Goal: Communication & Community: Answer question/provide support

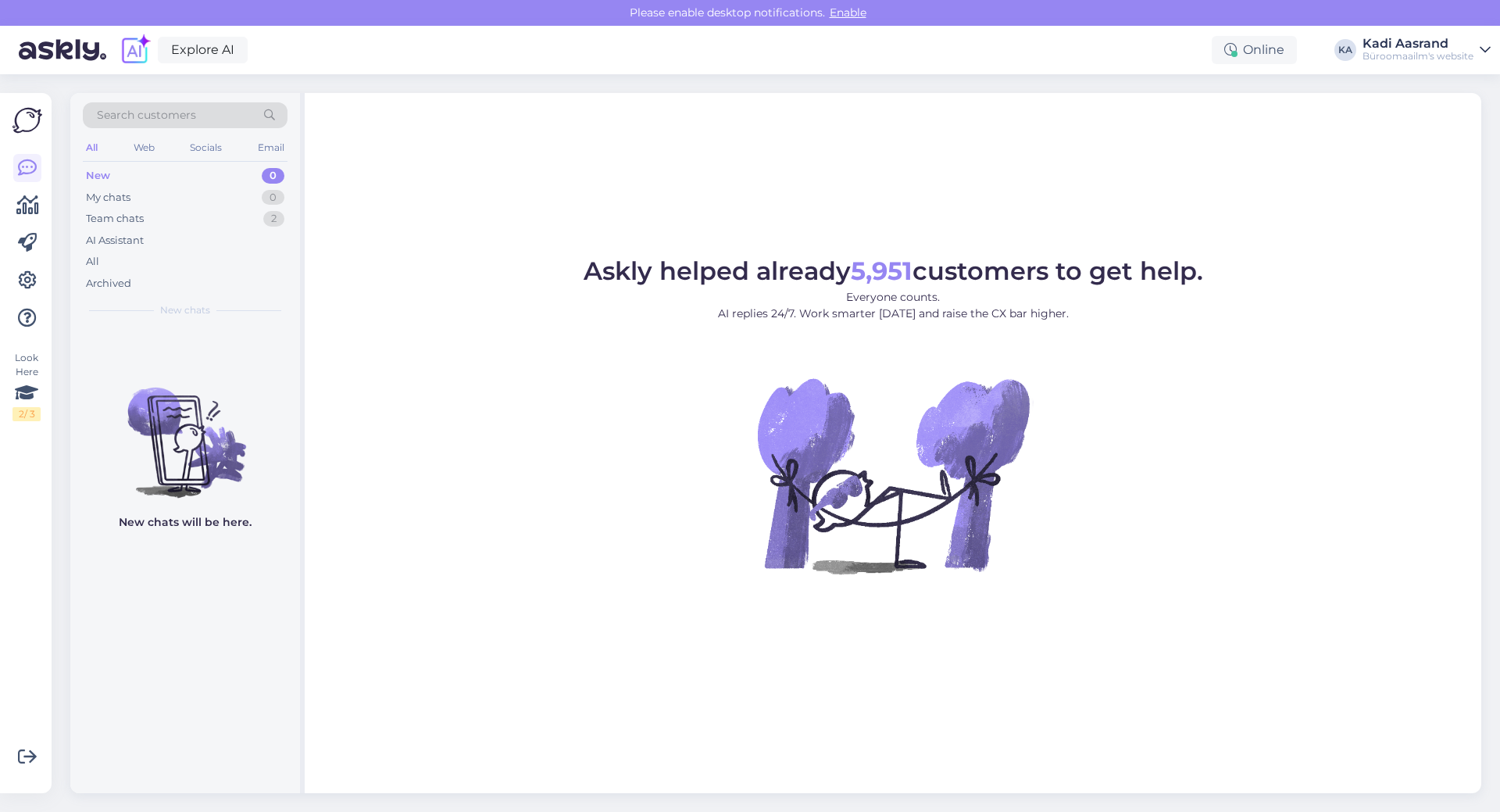
click at [212, 184] on div "New 0" at bounding box center [185, 176] width 205 height 22
click at [215, 225] on div "Team chats 2" at bounding box center [185, 219] width 205 height 22
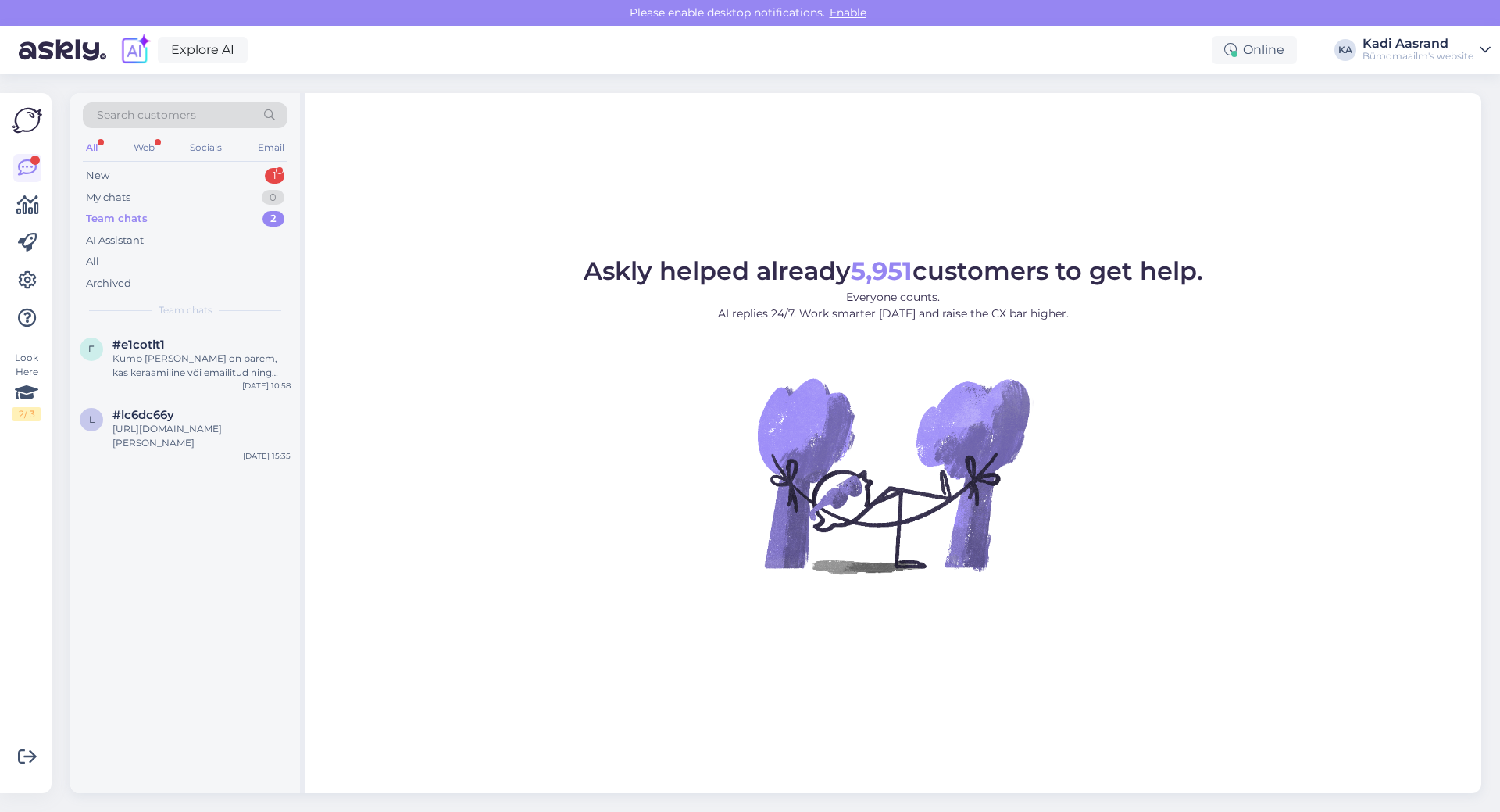
click at [188, 162] on div "Search customers All Web Socials Email New 1 My chats 0 Team chats 2 AI Assista…" at bounding box center [186, 210] width 230 height 234
click at [188, 177] on div "New 1" at bounding box center [185, 176] width 205 height 22
click at [195, 344] on div "#bae4lkbr" at bounding box center [201, 345] width 178 height 14
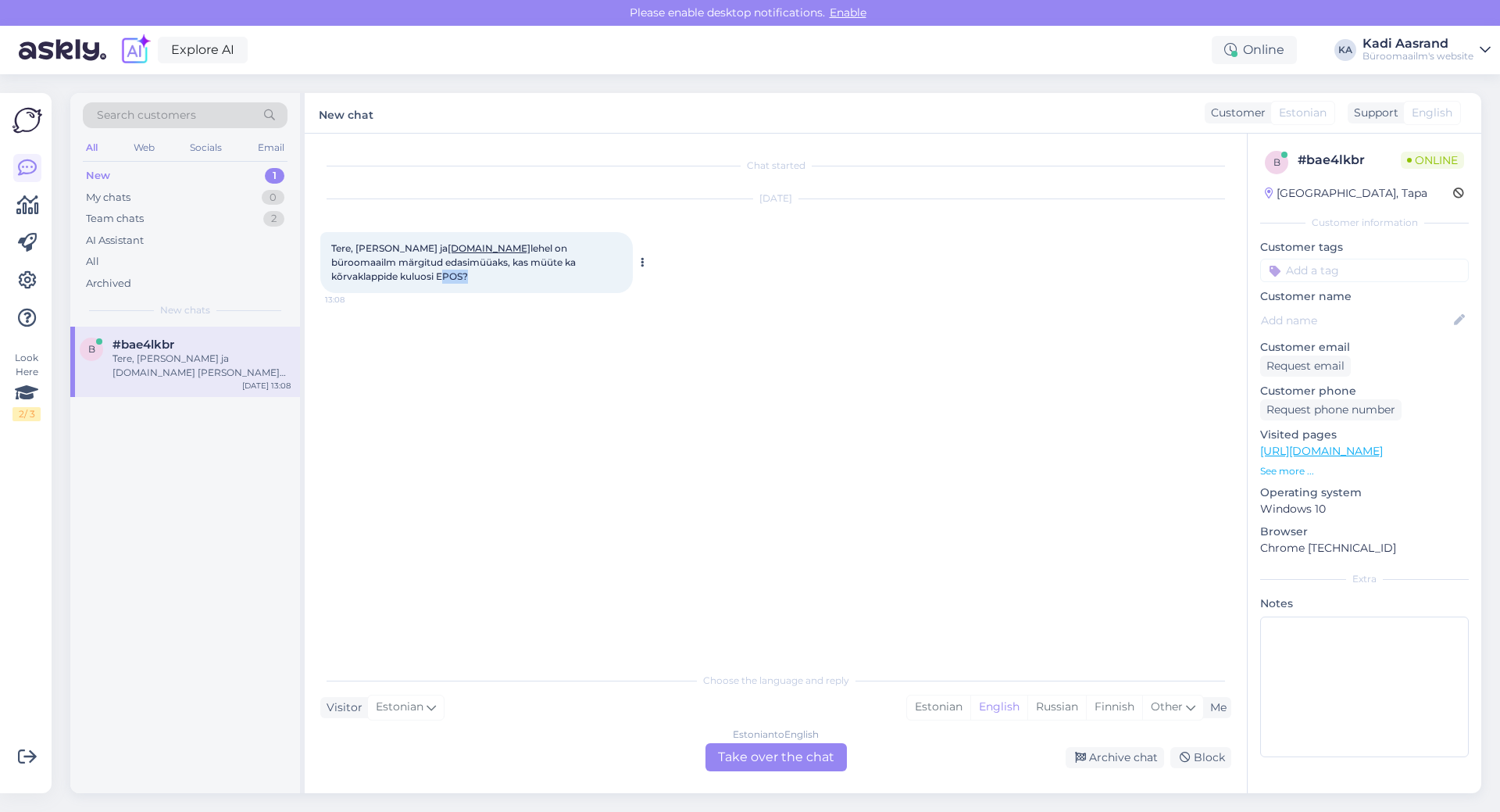
drag, startPoint x: 333, startPoint y: 276, endPoint x: 359, endPoint y: 276, distance: 26.0
click at [359, 276] on span "Tere, [PERSON_NAME] ja [DOMAIN_NAME] [PERSON_NAME] on büroomaailm märgitud edas…" at bounding box center [454, 262] width 247 height 40
copy span "EPOS"
click at [760, 326] on div "Chat started [DATE] Tere, [PERSON_NAME] ja [DOMAIN_NAME] lehel on büroomaailm m…" at bounding box center [783, 399] width 925 height 501
click at [943, 709] on div "Estonian" at bounding box center [939, 707] width 63 height 24
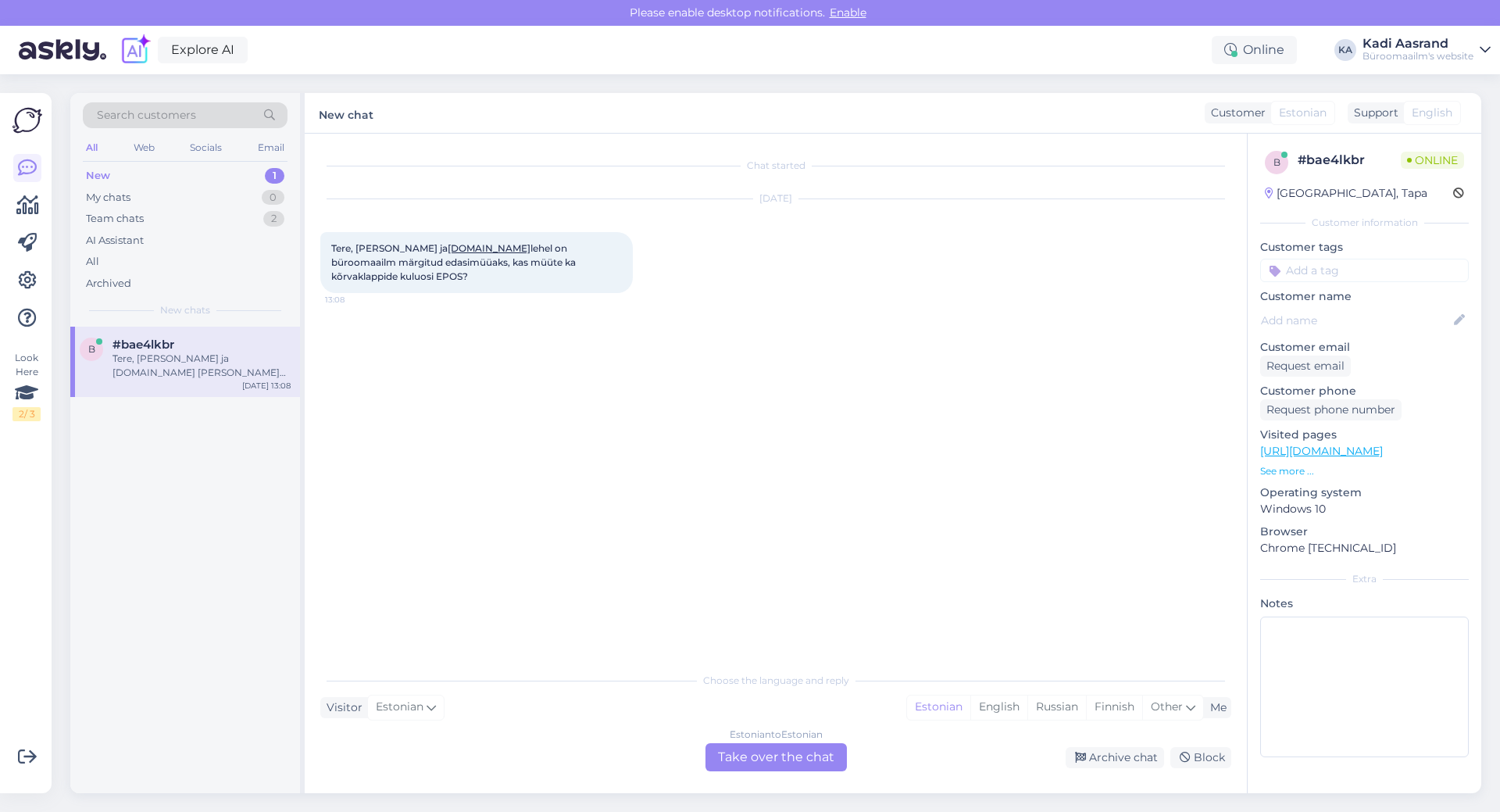
click at [817, 747] on div "Estonian to Estonian Take over the chat" at bounding box center [776, 757] width 141 height 28
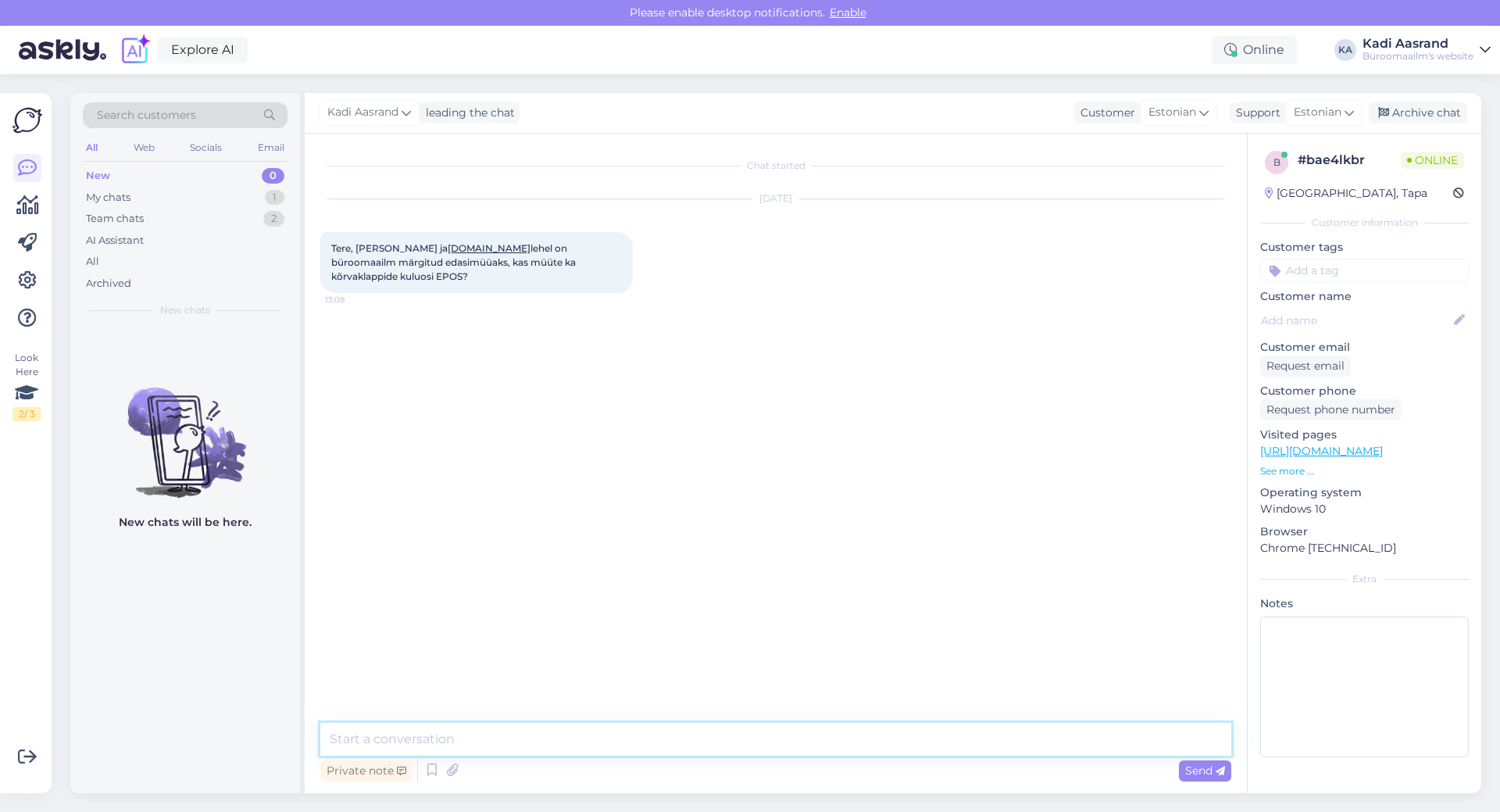
click at [807, 742] on textarea at bounding box center [776, 739] width 911 height 33
click at [640, 740] on textarea "Tere, hetkel ma ei näe, et meil oleks." at bounding box center [776, 739] width 911 height 33
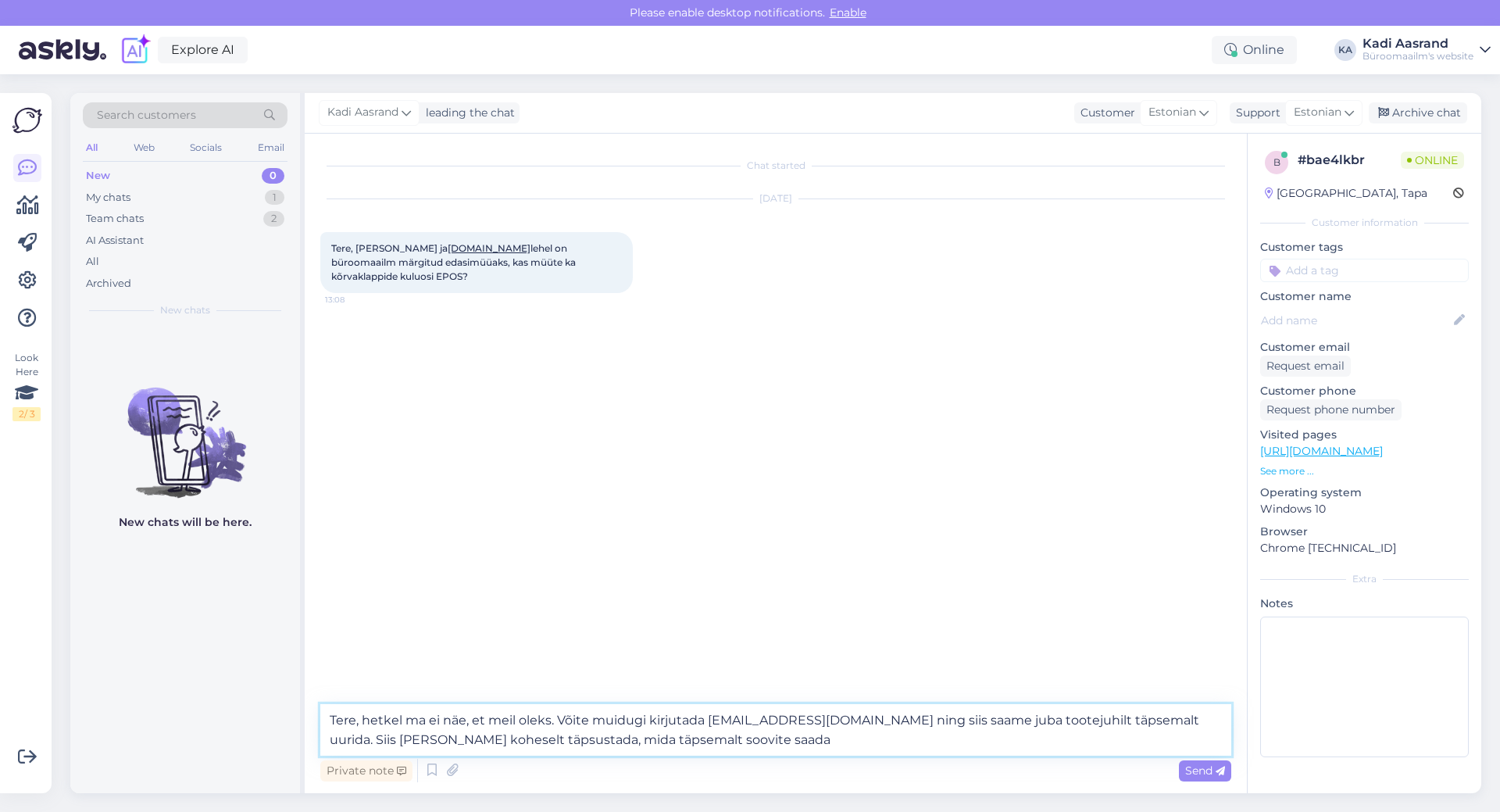
type textarea "Tere, hetkel ma ei näe, et meil oleks. Võite muidugi kirjutada [EMAIL_ADDRESS][…"
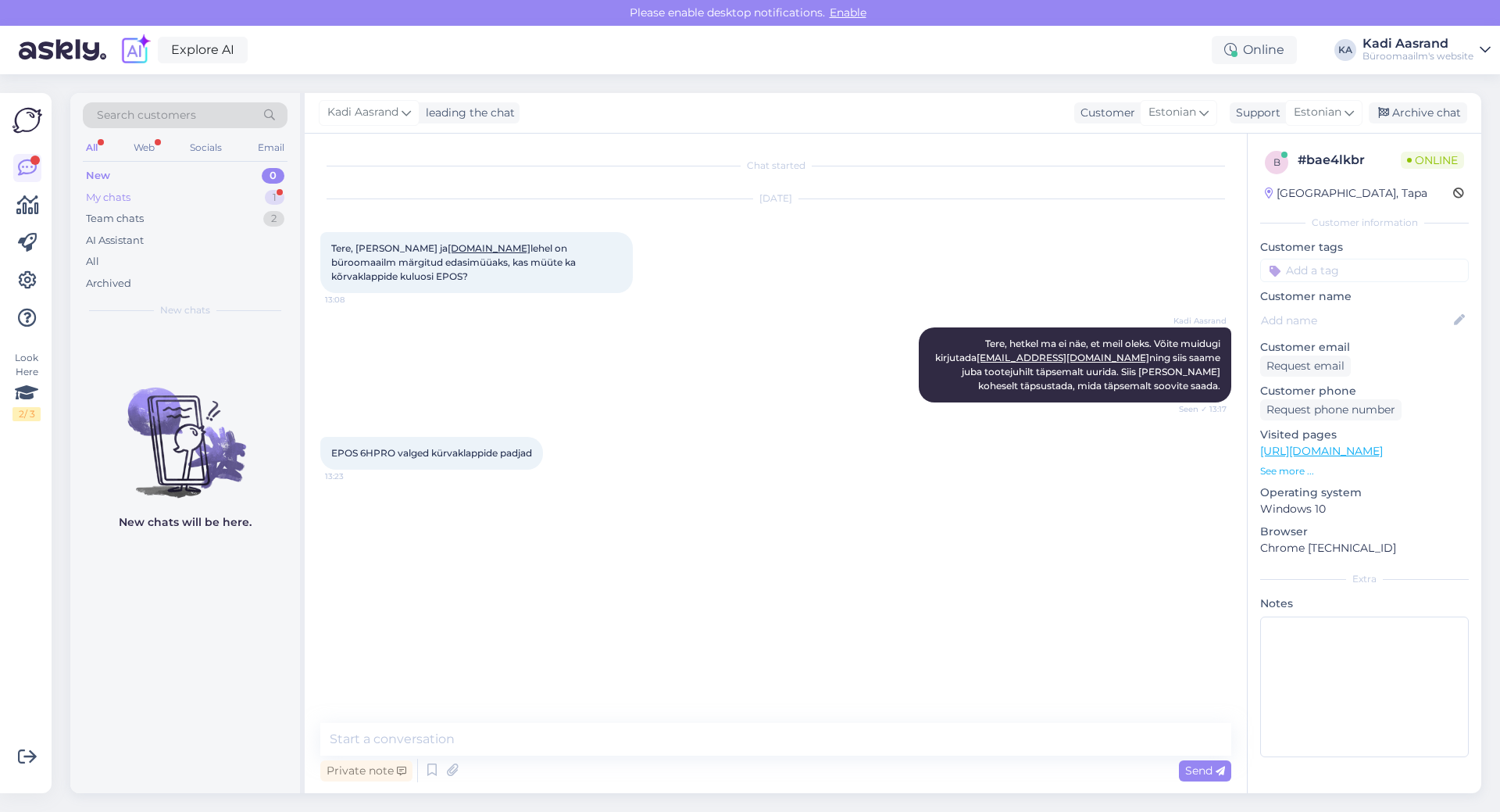
click at [197, 198] on div "My chats 1" at bounding box center [185, 197] width 205 height 22
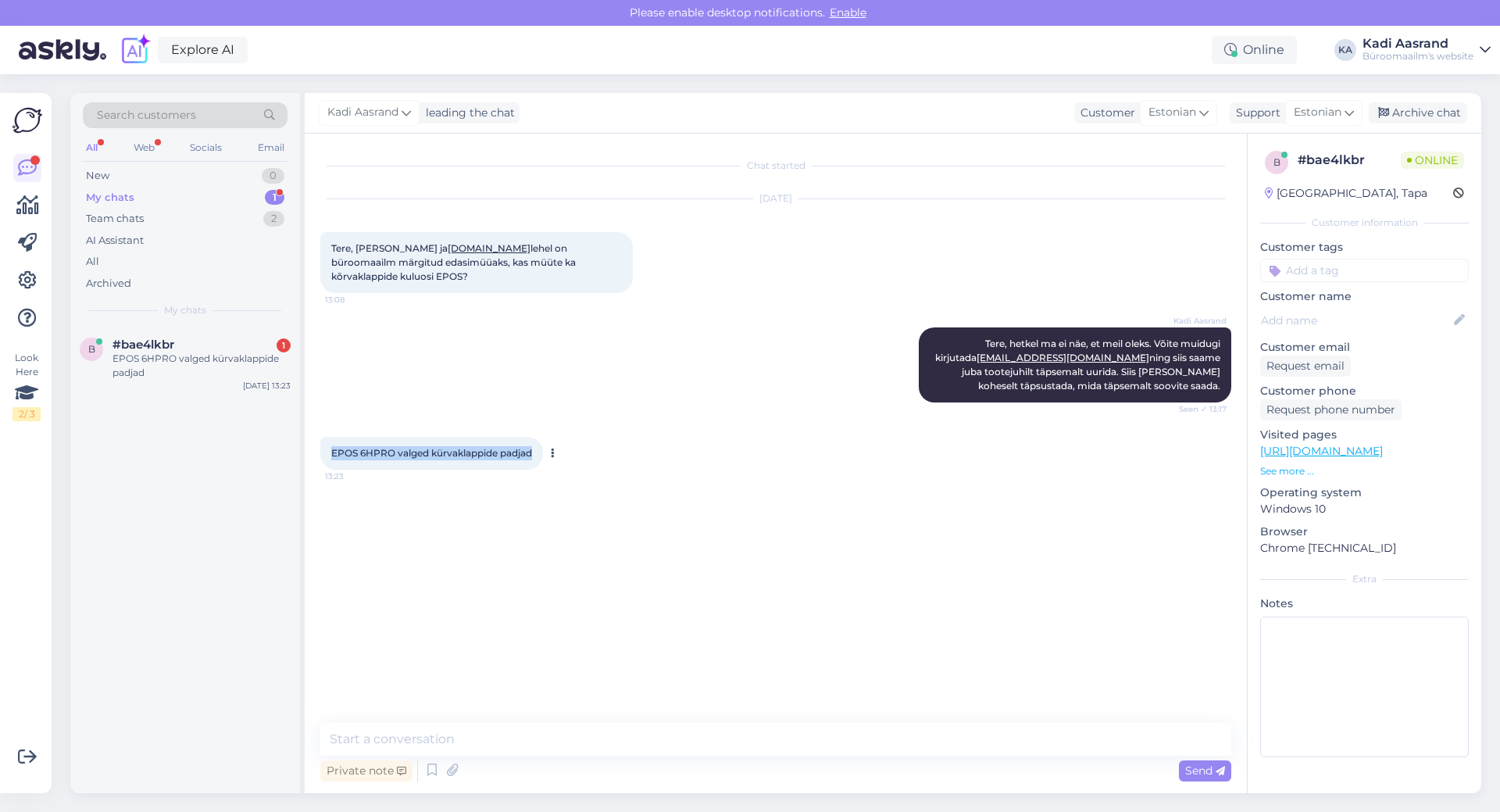
drag, startPoint x: 330, startPoint y: 453, endPoint x: 539, endPoint y: 454, distance: 209.0
click at [539, 454] on div "EPOS 6HPRO valged kürvaklappide padjad 13:23" at bounding box center [432, 453] width 223 height 33
copy span "EPOS 6HPRO valged kürvaklappide padjad"
click at [118, 365] on div "EPOS 6HPRO valged kürvaklappide padjad" at bounding box center [201, 365] width 178 height 28
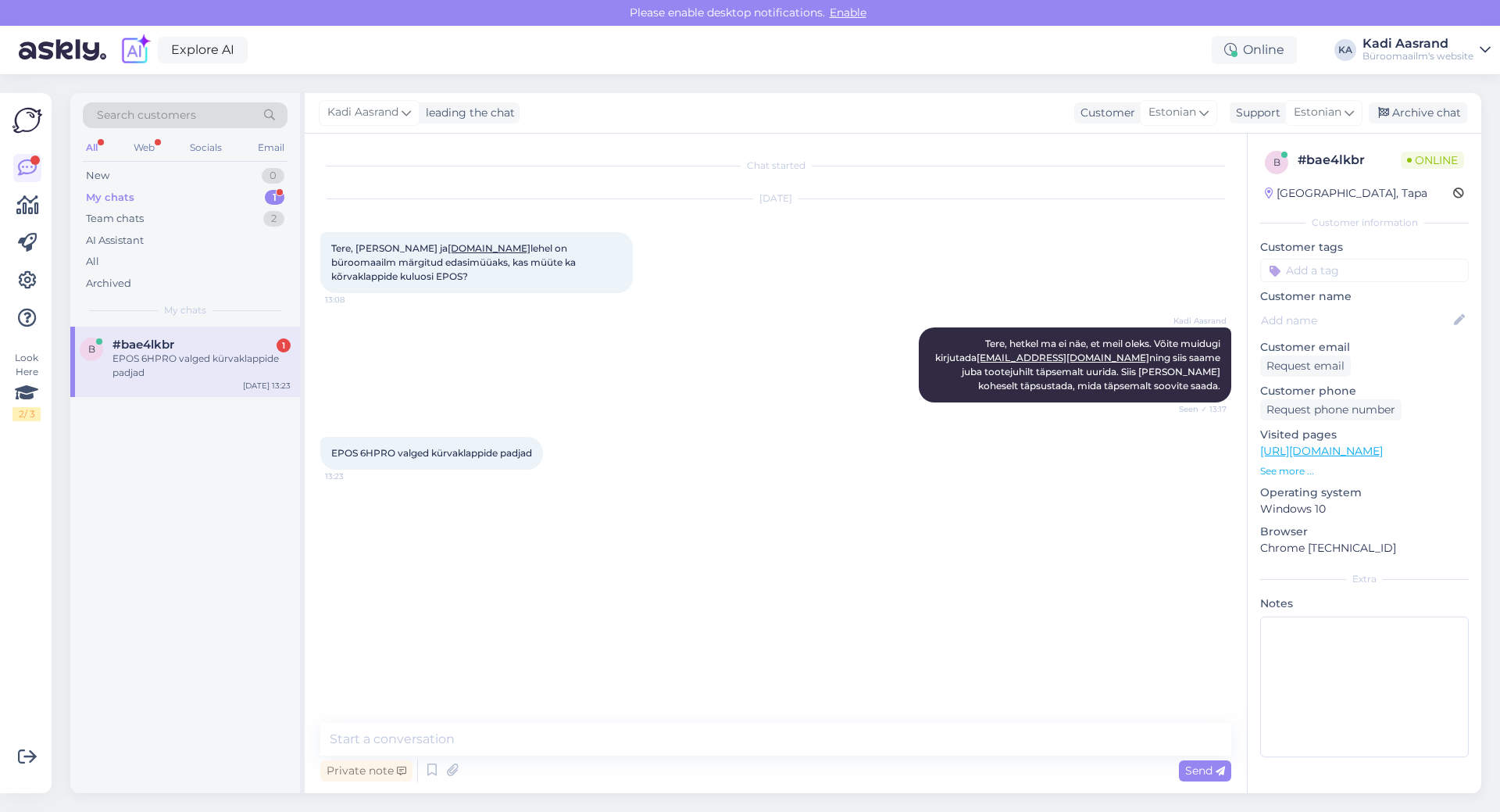
click at [567, 637] on div "Chat started [DATE] Tere, [PERSON_NAME] ja [DOMAIN_NAME] lehel on büroomaailm m…" at bounding box center [783, 429] width 925 height 559
click at [545, 732] on textarea at bounding box center [776, 739] width 911 height 33
click at [760, 549] on div "Chat started [DATE] Tere, [PERSON_NAME] ja [DOMAIN_NAME] lehel on büroomaailm m…" at bounding box center [783, 429] width 925 height 559
click at [444, 742] on textarea at bounding box center [776, 739] width 911 height 33
type textarea "uurin, vastusega võib minna aega natukene"
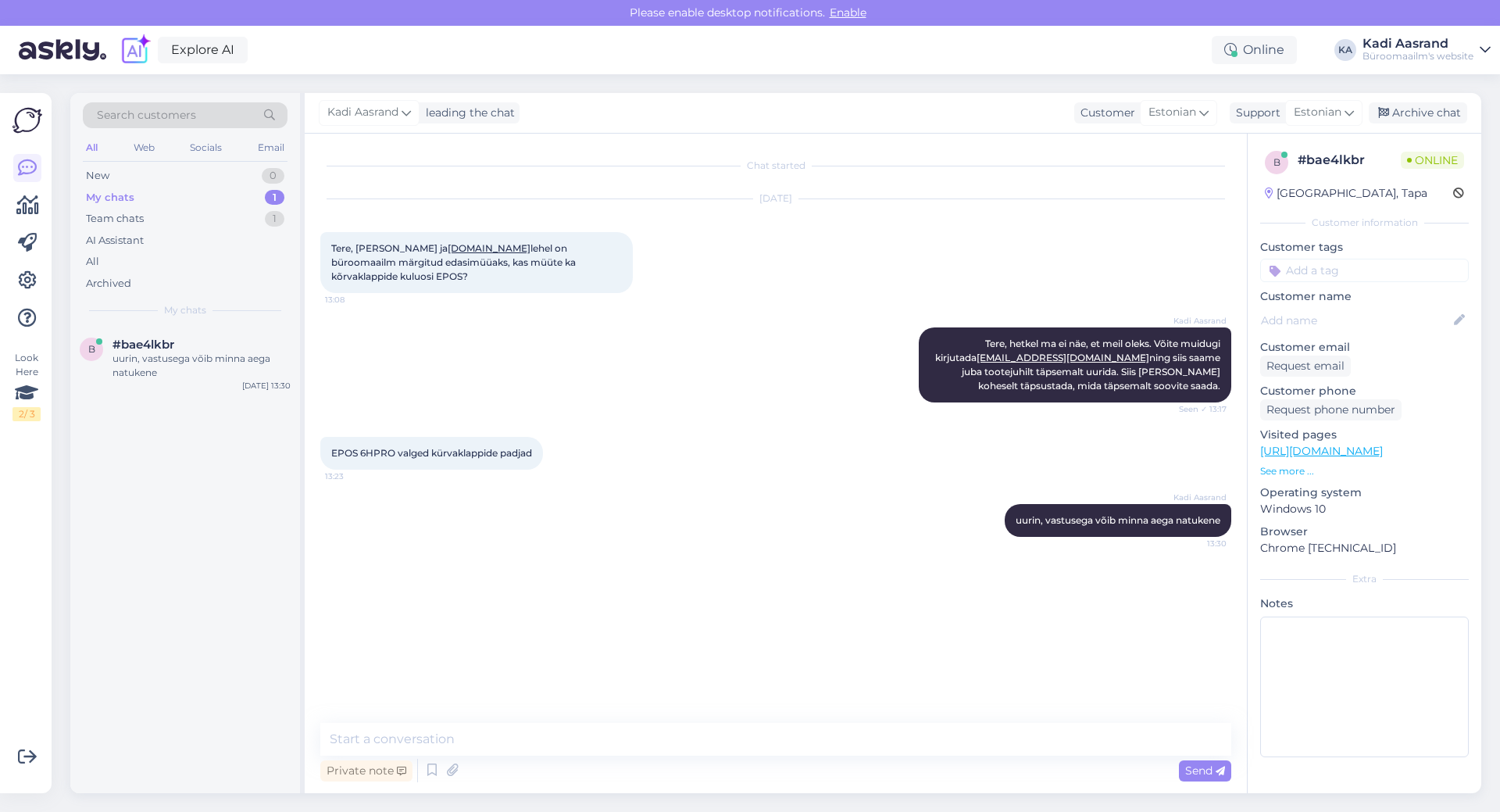
click at [219, 545] on div "b #bae4lkbr uurin, vastusega võib minna aega natukene [DATE] 13:30" at bounding box center [186, 559] width 230 height 466
click at [186, 377] on div "uurin, vastusega võib minna aega natukene" at bounding box center [201, 365] width 178 height 28
